Goal: Task Accomplishment & Management: Manage account settings

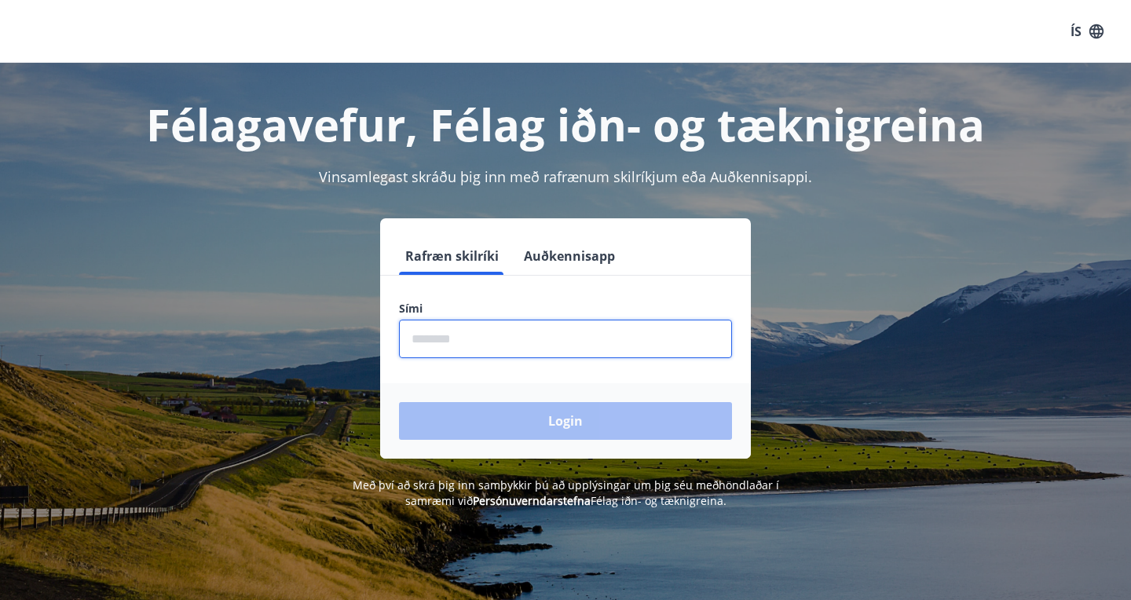
click at [424, 334] on input "phone" at bounding box center [565, 339] width 333 height 38
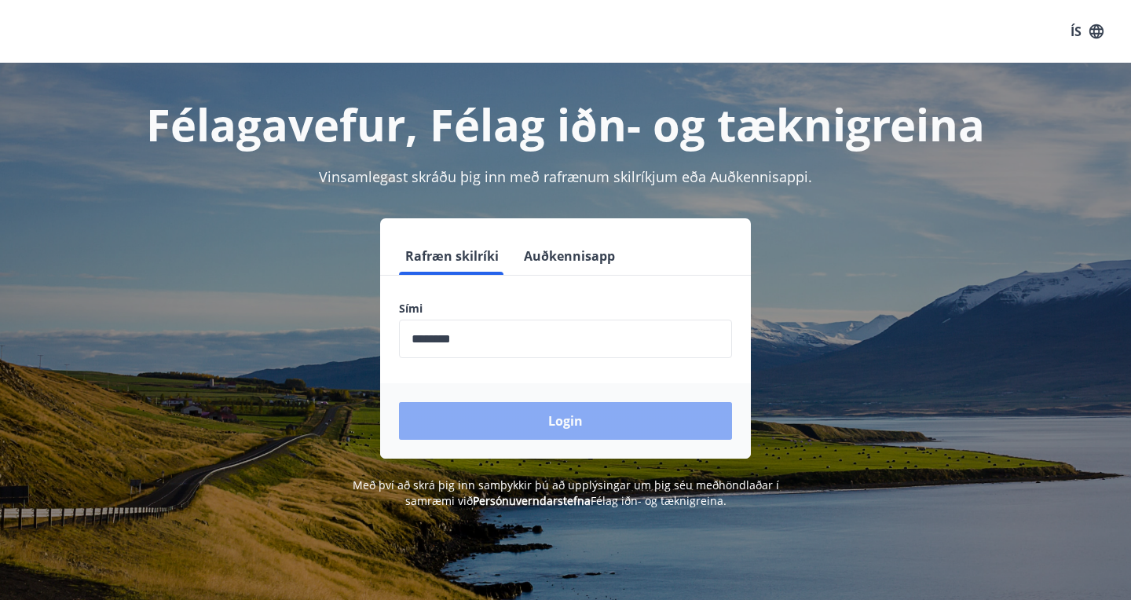
click at [570, 415] on button "Login" at bounding box center [565, 421] width 333 height 38
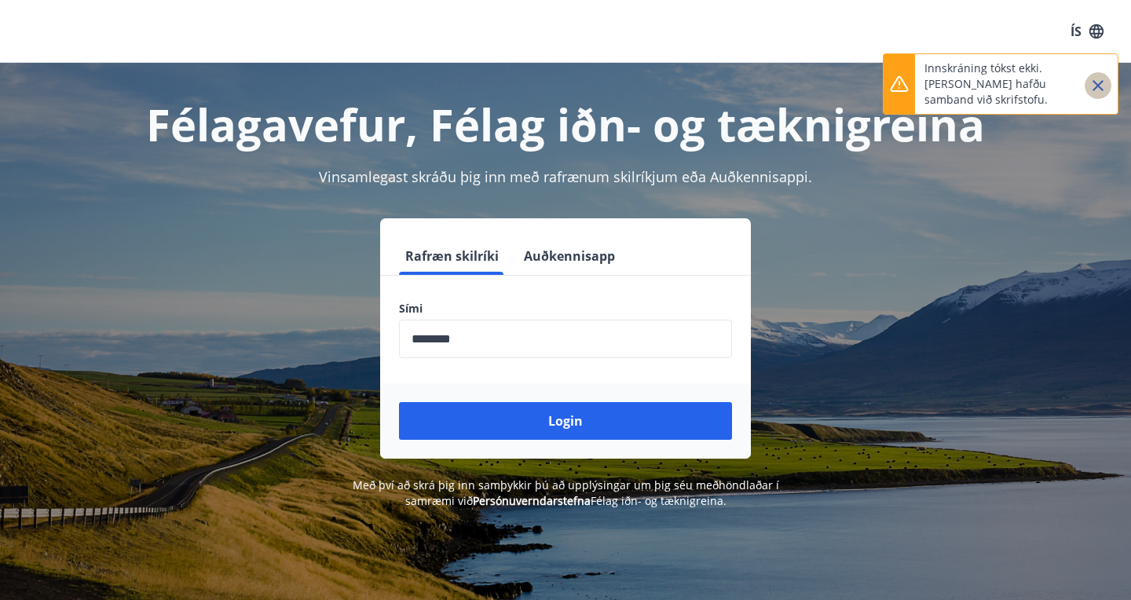
click at [1103, 85] on icon "Close" at bounding box center [1097, 85] width 19 height 19
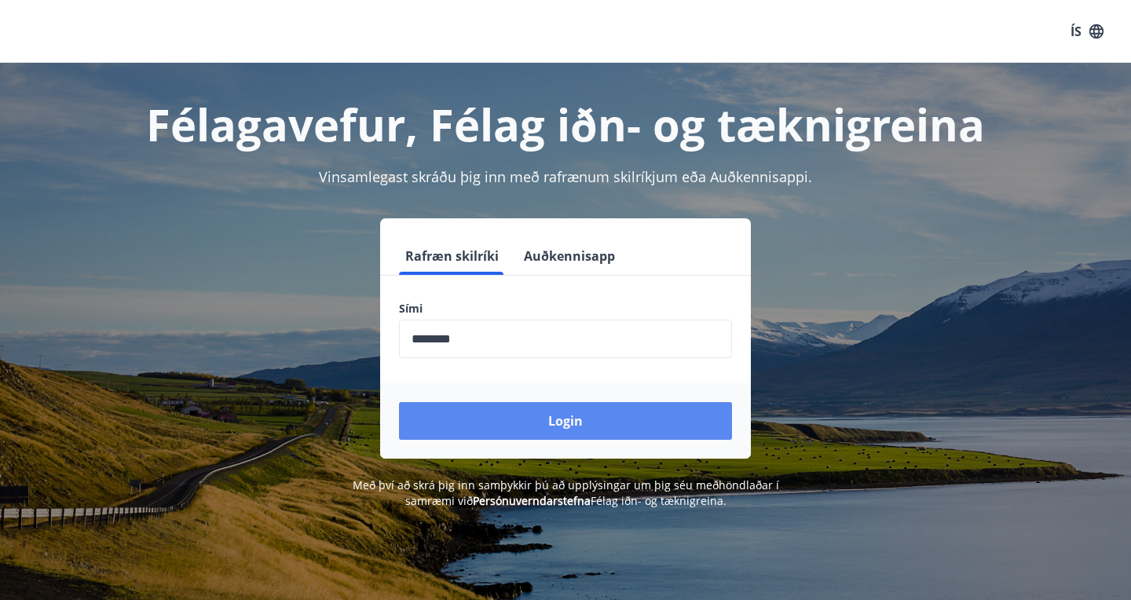
click at [561, 421] on button "Login" at bounding box center [565, 421] width 333 height 38
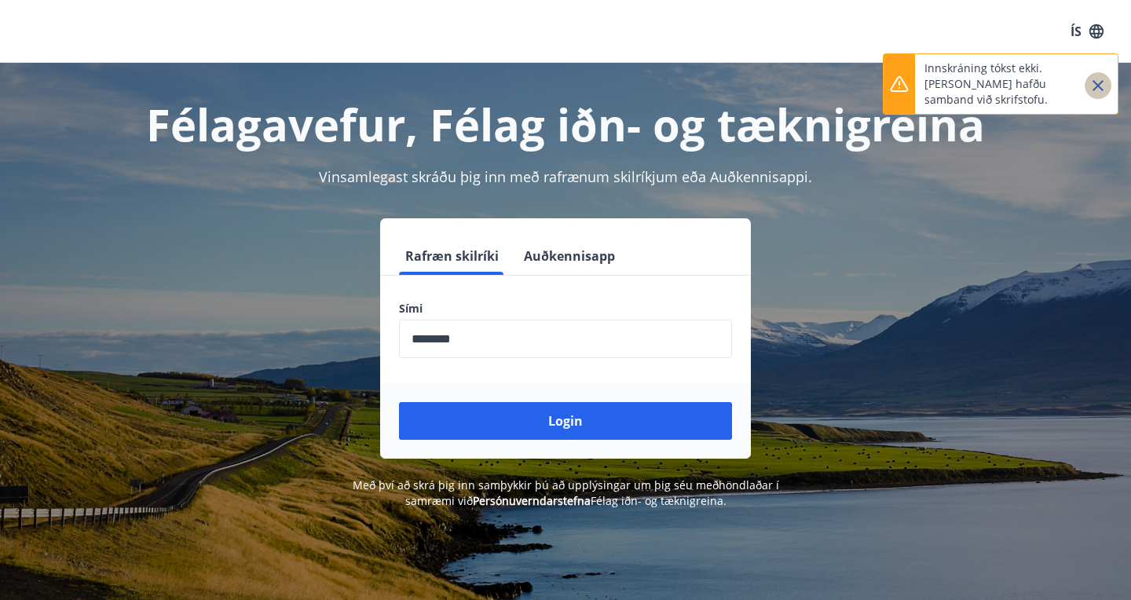
click at [1094, 83] on icon "Close" at bounding box center [1097, 85] width 19 height 19
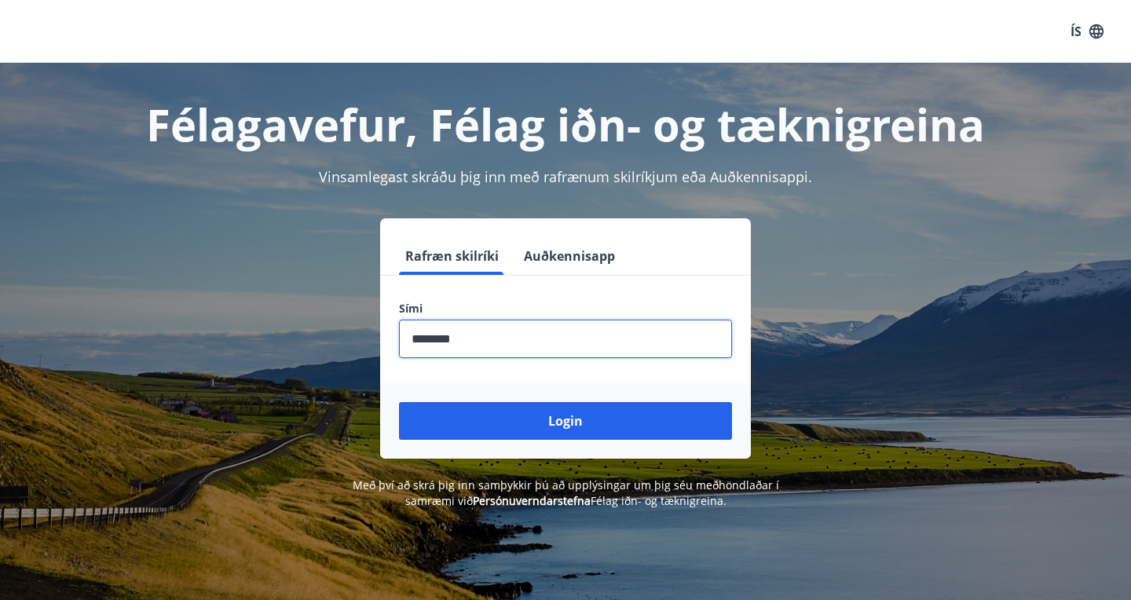
click at [471, 331] on input "phone" at bounding box center [565, 339] width 333 height 38
click at [437, 339] on input "phone" at bounding box center [565, 339] width 333 height 38
type input "********"
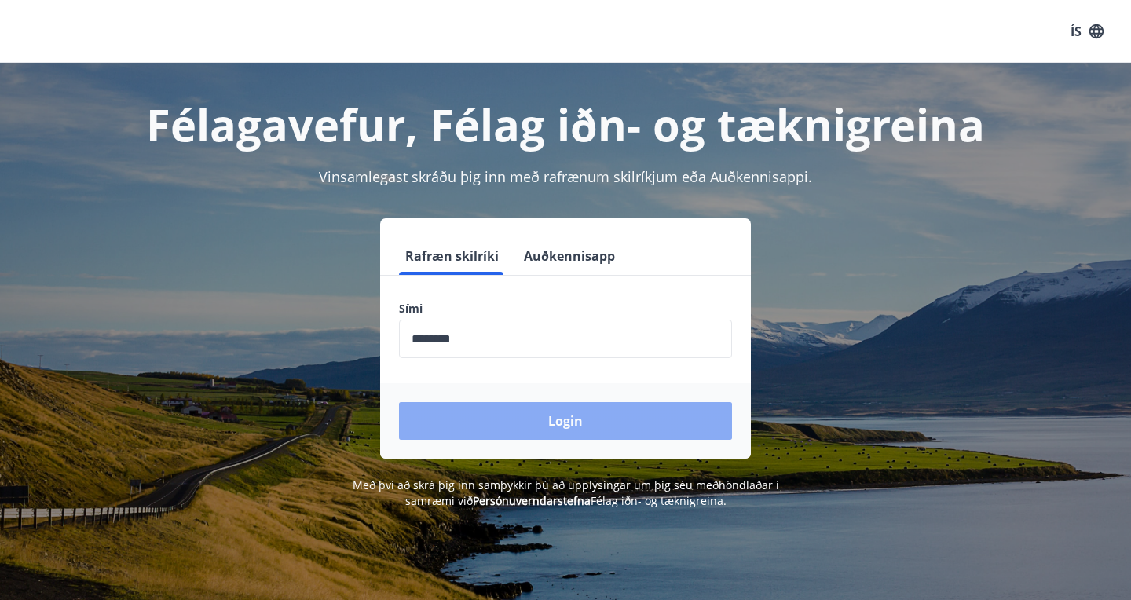
click at [567, 424] on button "Login" at bounding box center [565, 421] width 333 height 38
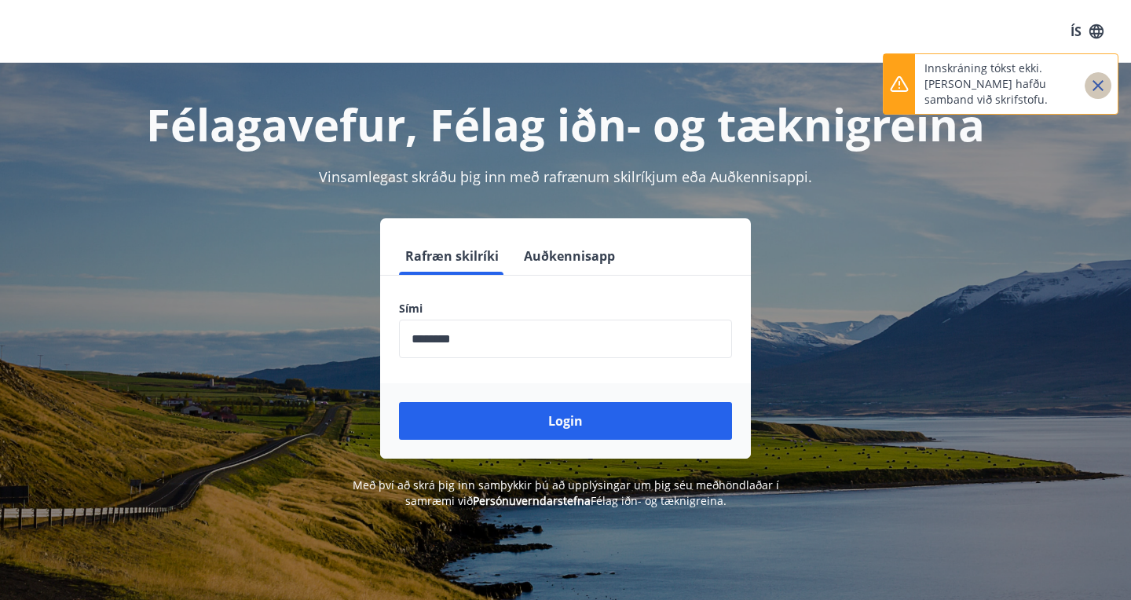
click at [1100, 82] on icon "Close" at bounding box center [1097, 85] width 19 height 19
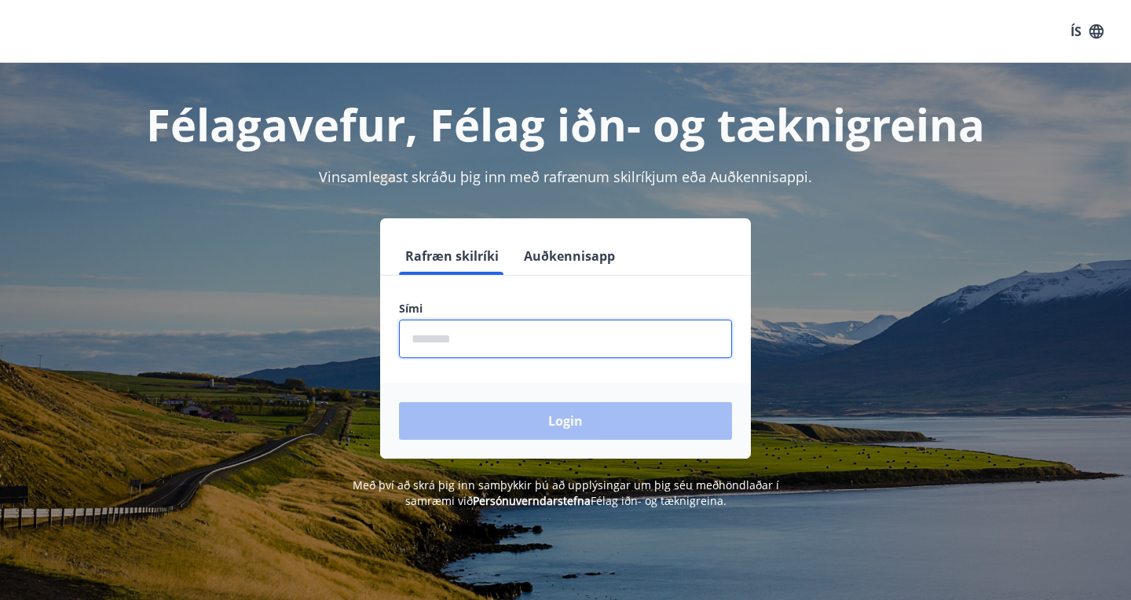
click at [424, 346] on input "phone" at bounding box center [565, 339] width 333 height 38
type input "********"
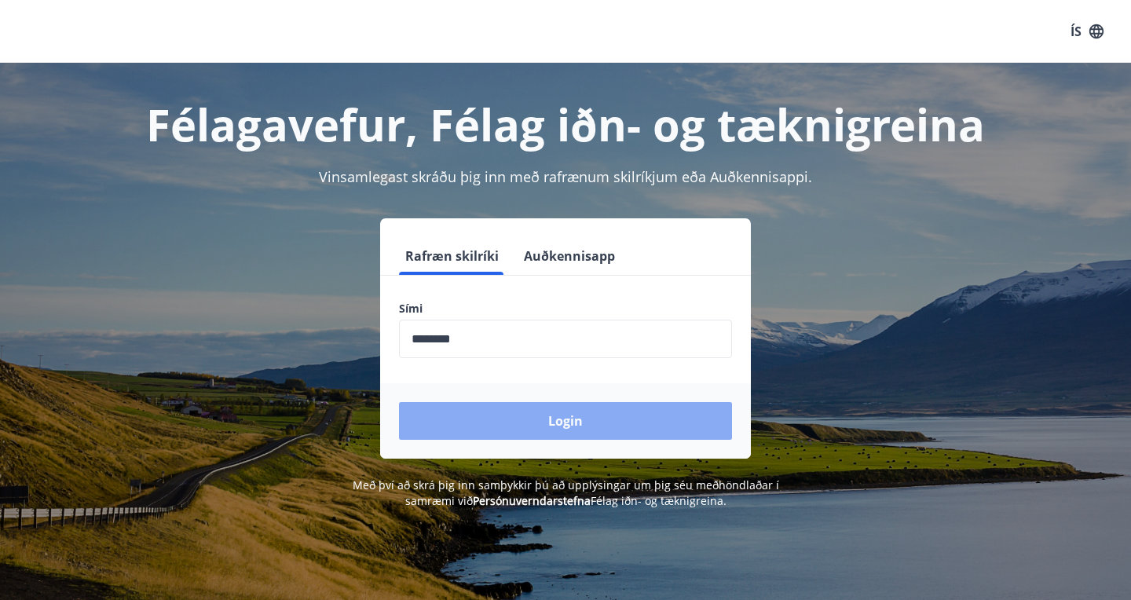
click at [517, 423] on button "Login" at bounding box center [565, 421] width 333 height 38
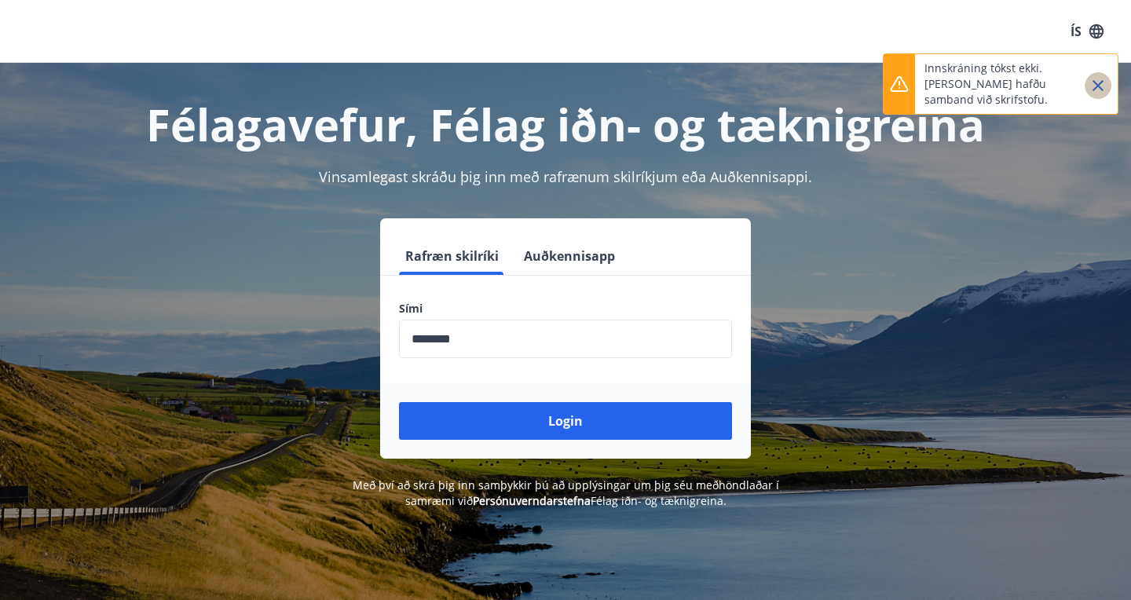
click at [1089, 79] on icon "Close" at bounding box center [1097, 85] width 19 height 19
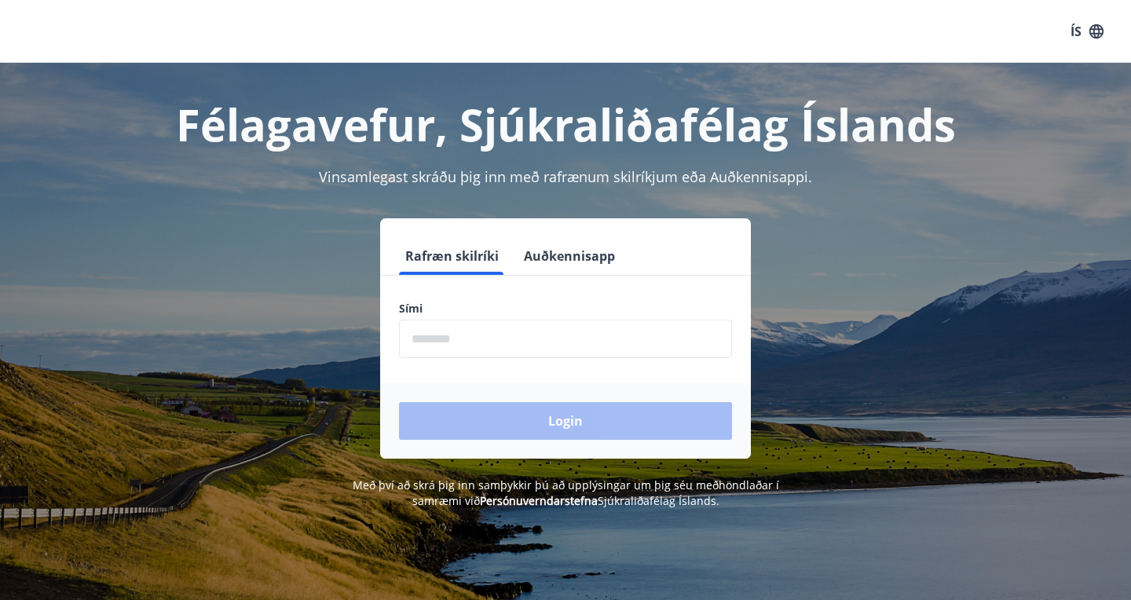
click at [426, 338] on input "phone" at bounding box center [565, 339] width 333 height 38
type input "********"
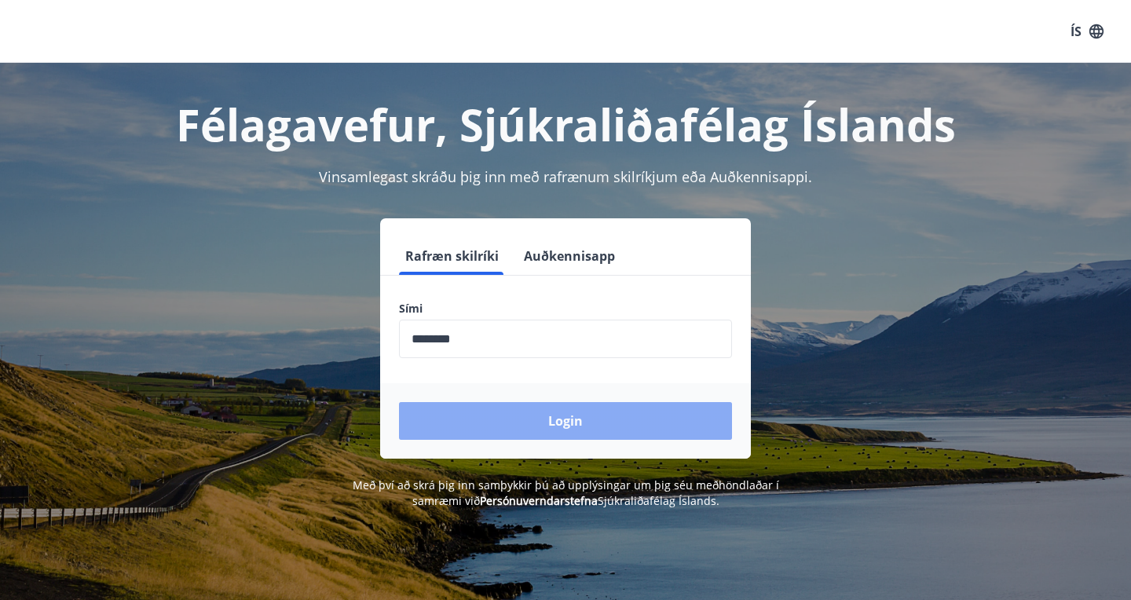
click at [546, 423] on button "Login" at bounding box center [565, 421] width 333 height 38
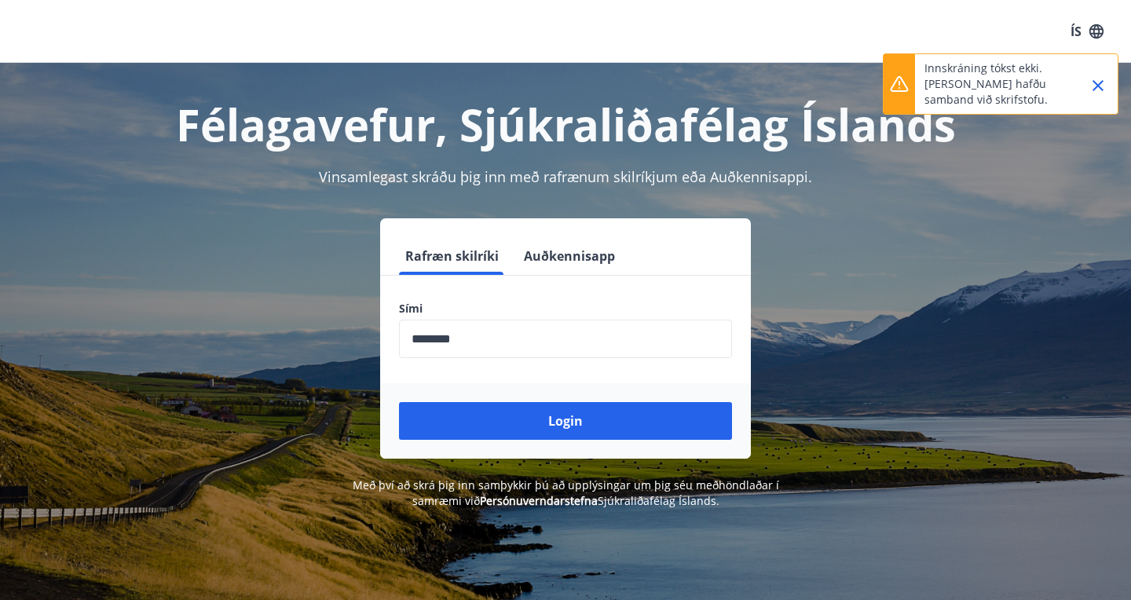
click at [1101, 85] on icon "Close" at bounding box center [1097, 85] width 19 height 19
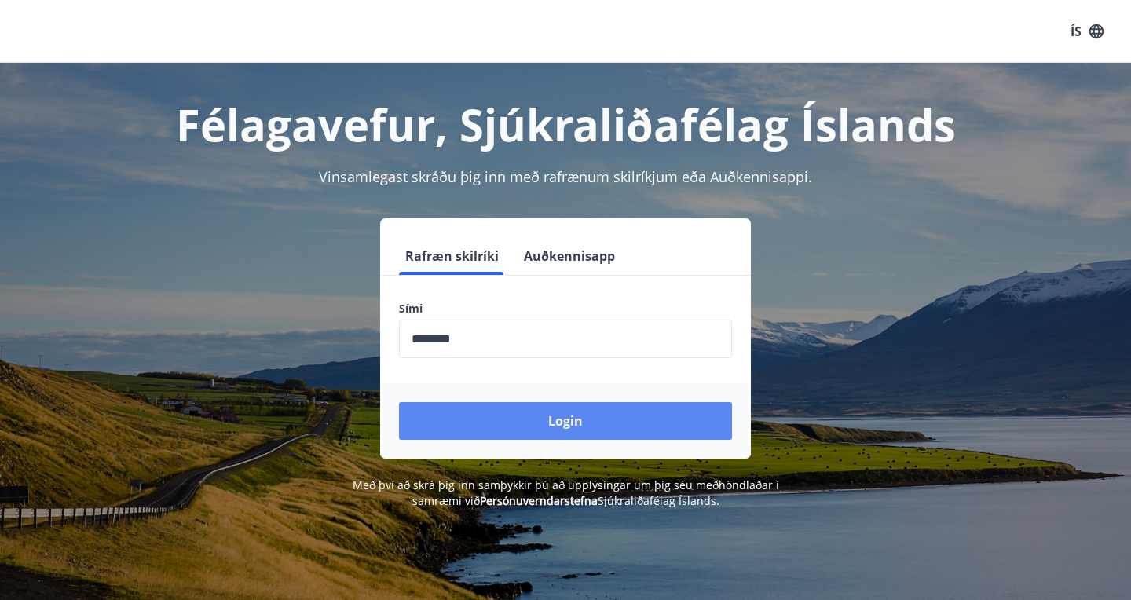
click at [556, 418] on button "Login" at bounding box center [565, 421] width 333 height 38
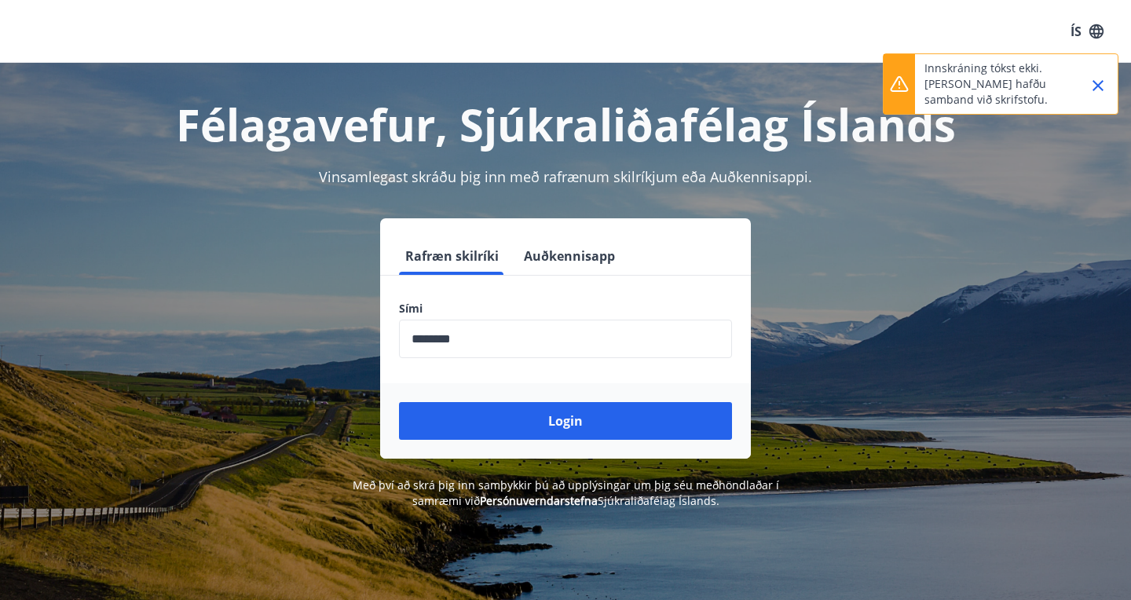
click at [1095, 84] on icon "Close" at bounding box center [1097, 85] width 11 height 11
